Goal: Task Accomplishment & Management: Use online tool/utility

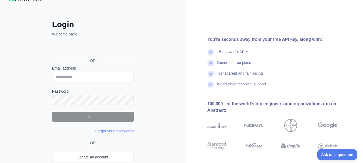
scroll to position [27, 0]
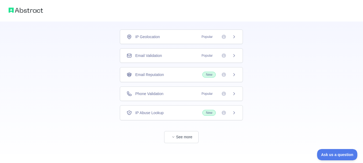
scroll to position [34, 0]
click at [174, 136] on icon "button" at bounding box center [173, 135] width 3 height 3
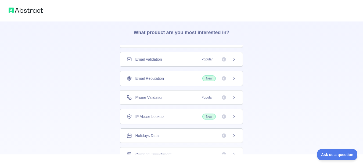
scroll to position [21, 0]
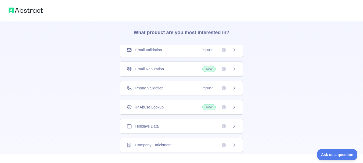
click at [155, 91] on div "Phone Validation Popular" at bounding box center [181, 88] width 123 height 15
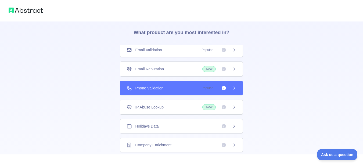
click at [228, 87] on span "Popular" at bounding box center [218, 88] width 38 height 5
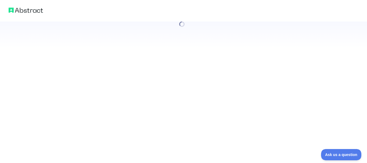
click at [232, 89] on div at bounding box center [183, 81] width 367 height 163
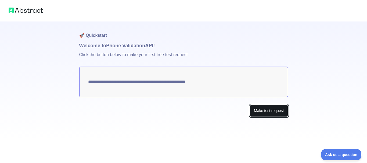
click at [259, 107] on button "Make test request" at bounding box center [269, 111] width 38 height 12
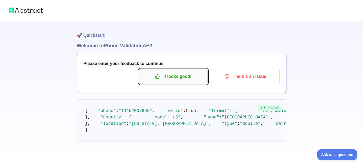
click at [169, 81] on p "It looks good!" at bounding box center [173, 76] width 61 height 9
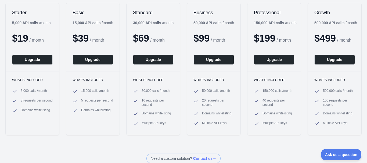
scroll to position [81, 0]
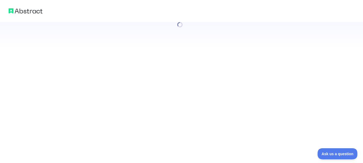
scroll to position [17, 0]
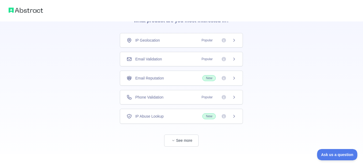
scroll to position [34, 0]
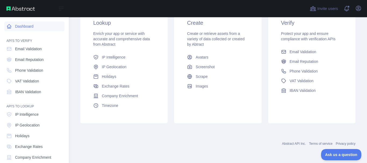
click at [31, 24] on link "Dashboard" at bounding box center [34, 27] width 60 height 10
click at [25, 24] on link "Dashboard" at bounding box center [34, 27] width 60 height 10
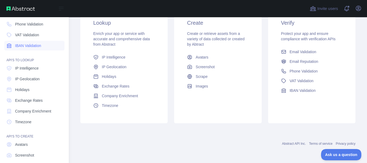
scroll to position [73, 0]
